Goal: Task Accomplishment & Management: Complete application form

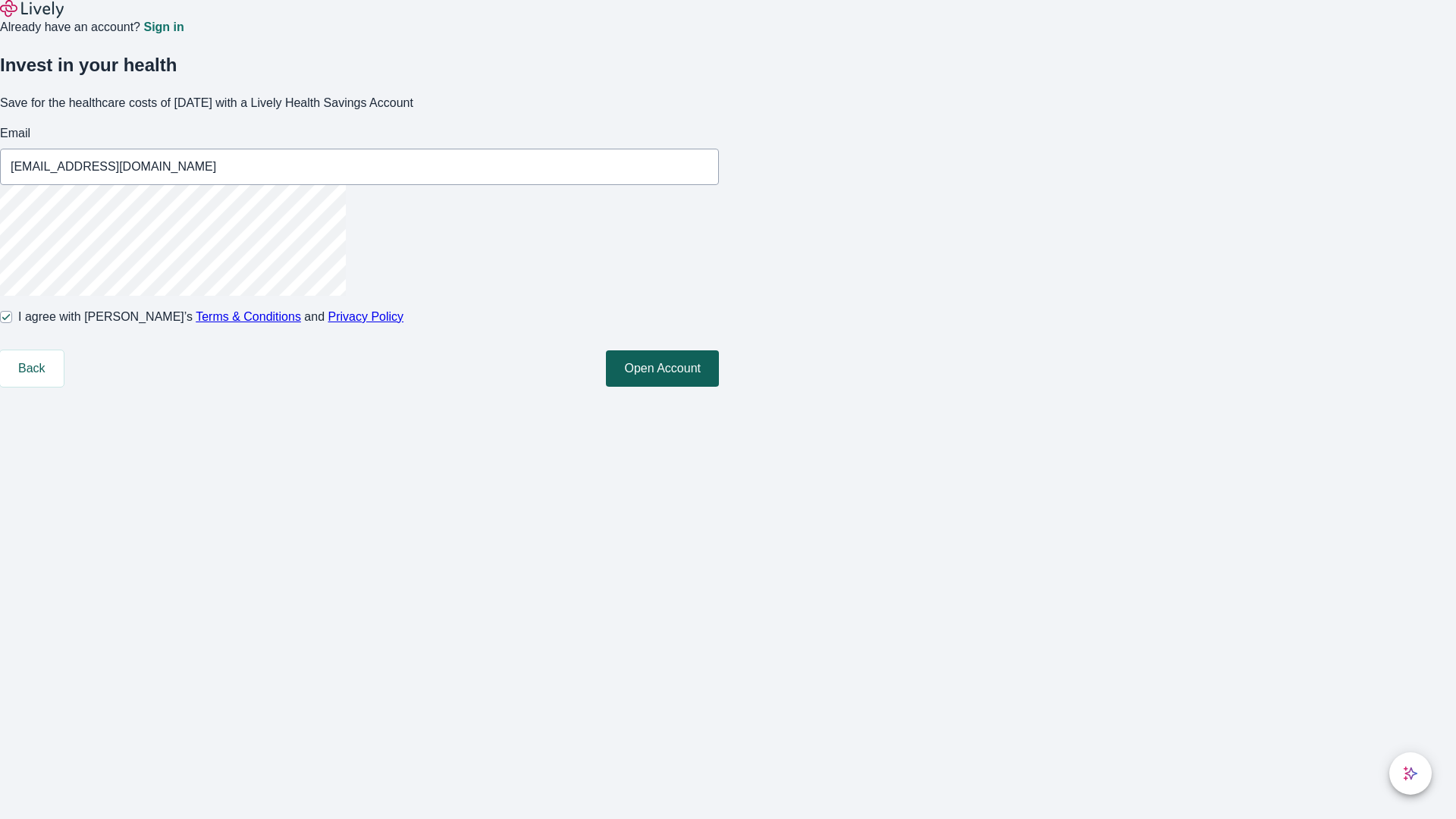
click at [719, 387] on button "Open Account" at bounding box center [662, 368] width 113 height 37
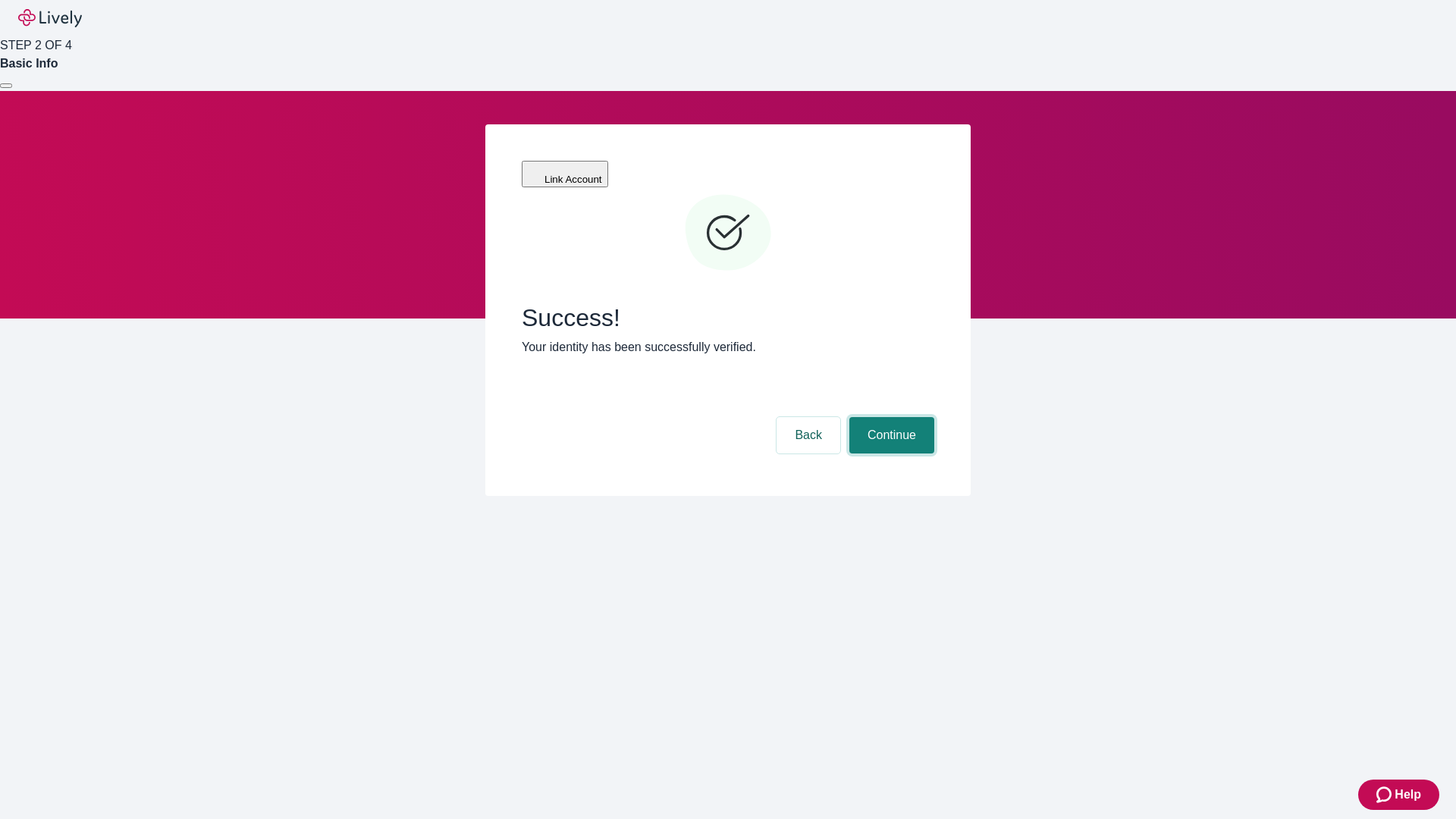
click at [889, 417] on button "Continue" at bounding box center [891, 436] width 85 height 37
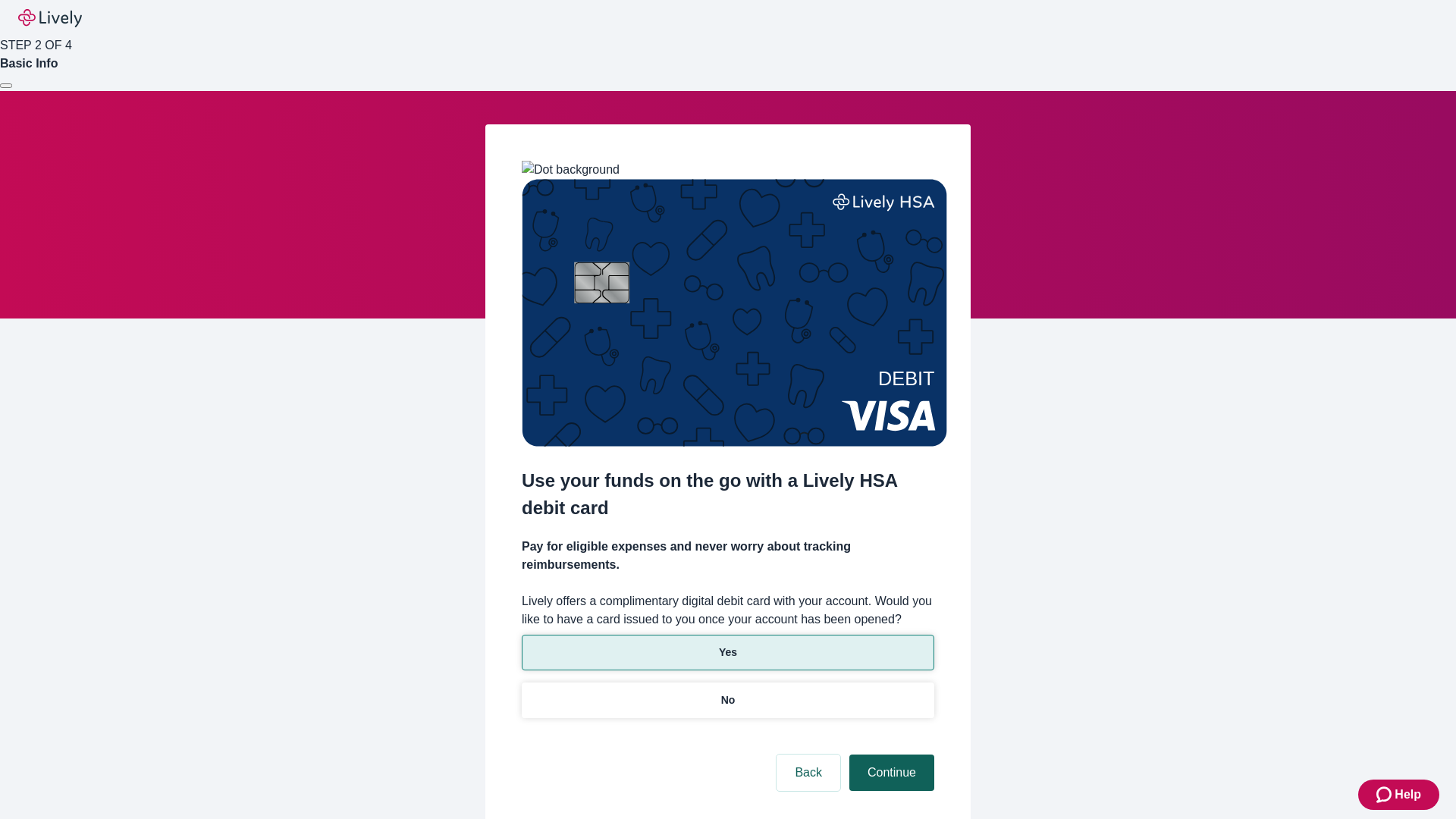
click at [727, 644] on p "Yes" at bounding box center [728, 652] width 18 height 16
click at [889, 754] on button "Continue" at bounding box center [891, 773] width 85 height 37
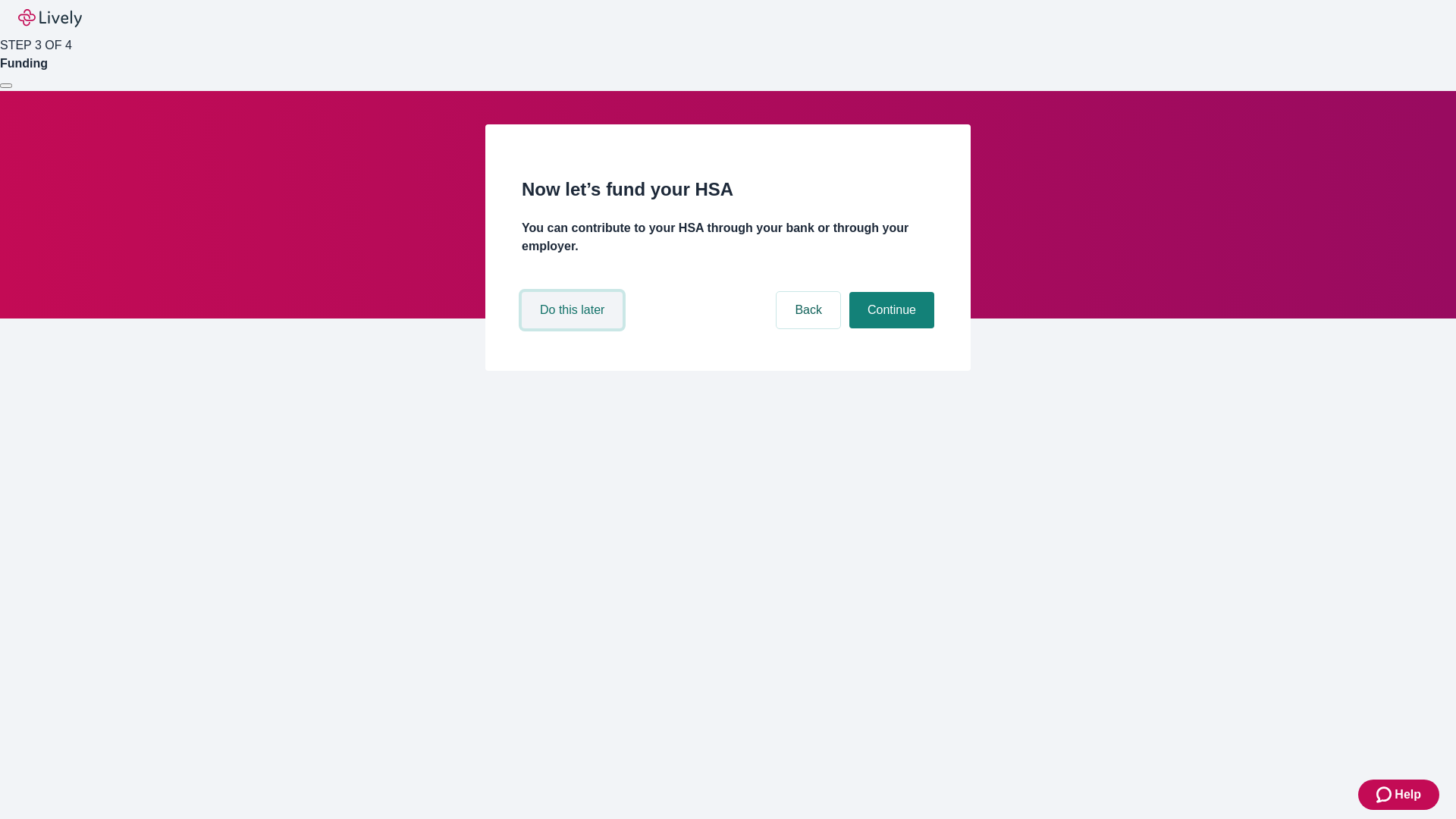
click at [574, 328] on button "Do this later" at bounding box center [573, 310] width 101 height 37
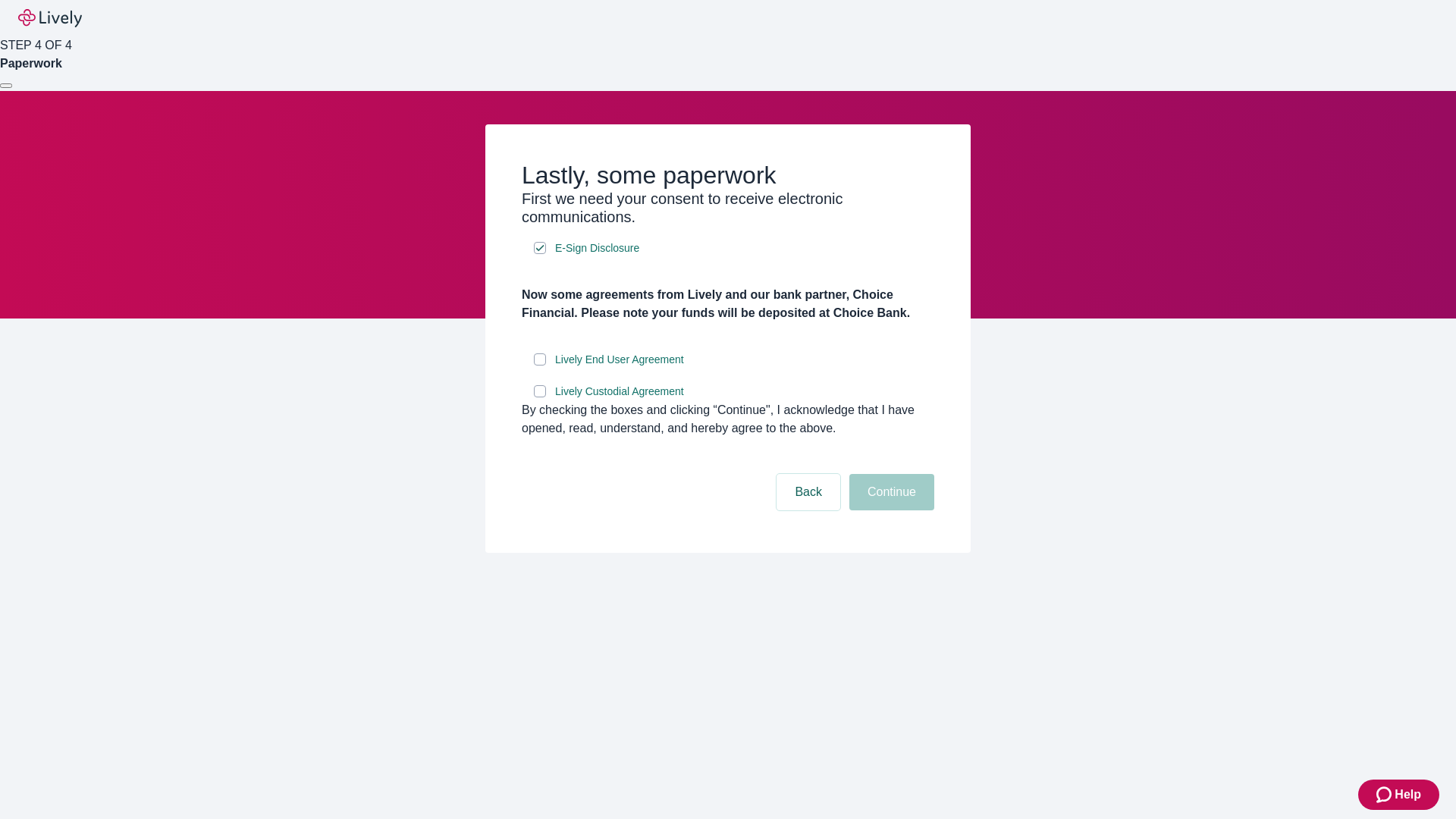
click at [540, 366] on input "Lively End User Agreement" at bounding box center [540, 360] width 12 height 12
checkbox input "true"
click at [540, 397] on input "Lively Custodial Agreement" at bounding box center [540, 391] width 12 height 12
checkbox input "true"
click at [889, 511] on button "Continue" at bounding box center [891, 492] width 85 height 37
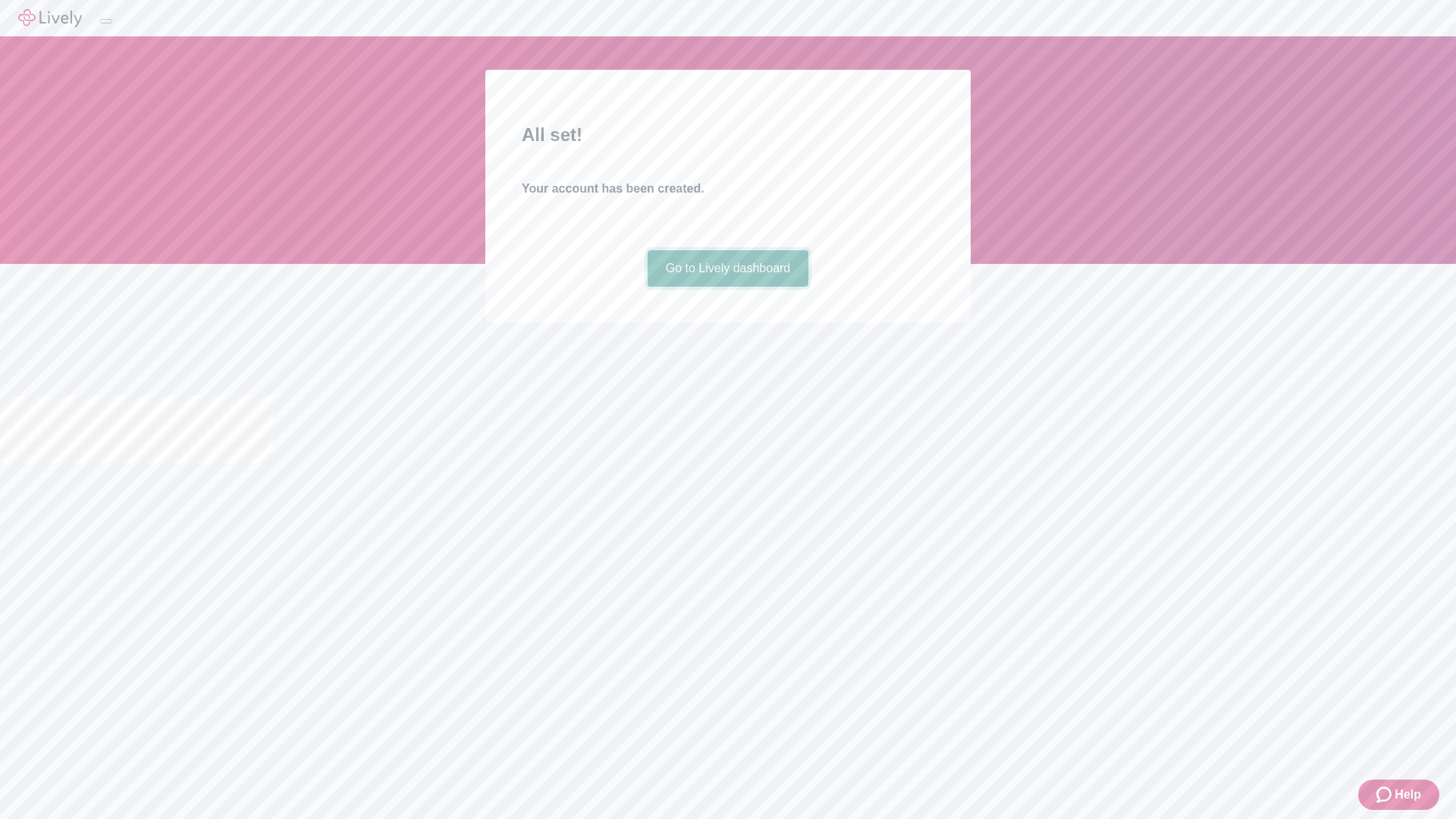
click at [727, 286] on link "Go to Lively dashboard" at bounding box center [728, 269] width 161 height 37
